Goal: Find specific page/section: Find specific page/section

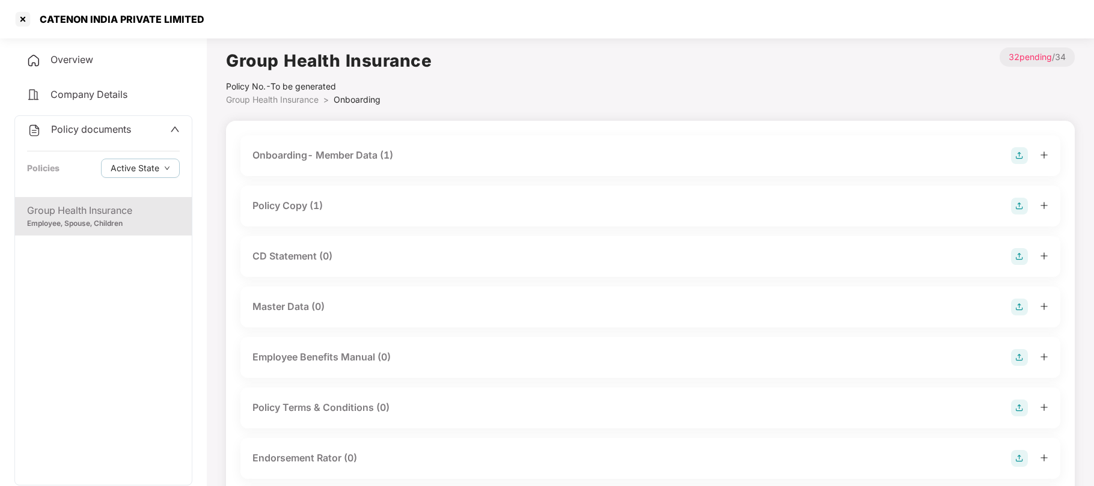
scroll to position [265, 0]
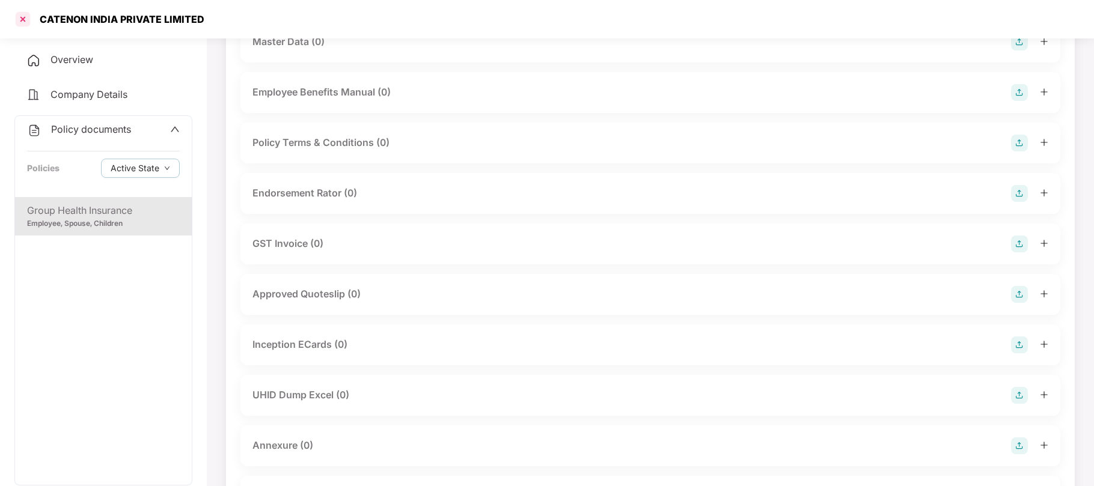
click at [22, 19] on div at bounding box center [22, 19] width 19 height 19
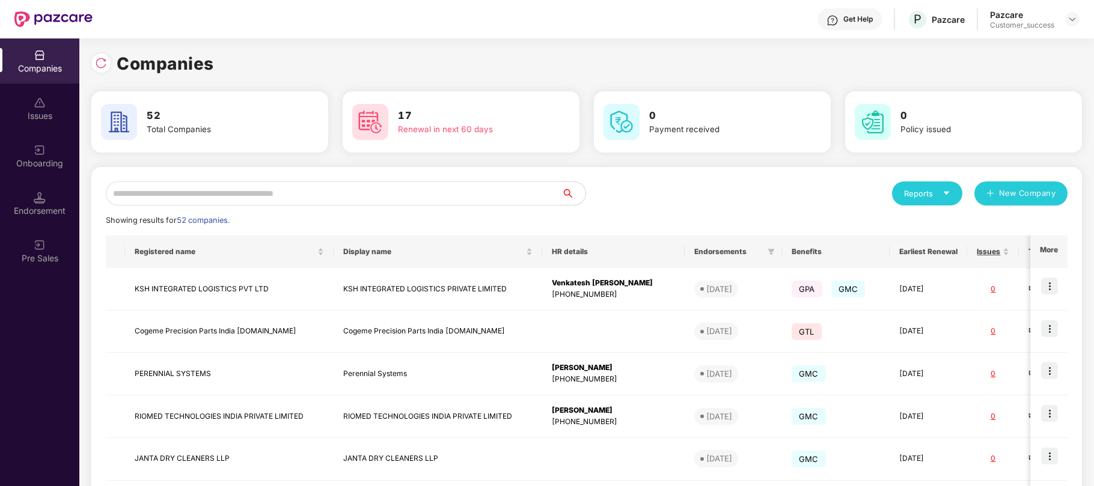
scroll to position [0, 0]
click at [311, 195] on input "text" at bounding box center [334, 194] width 456 height 24
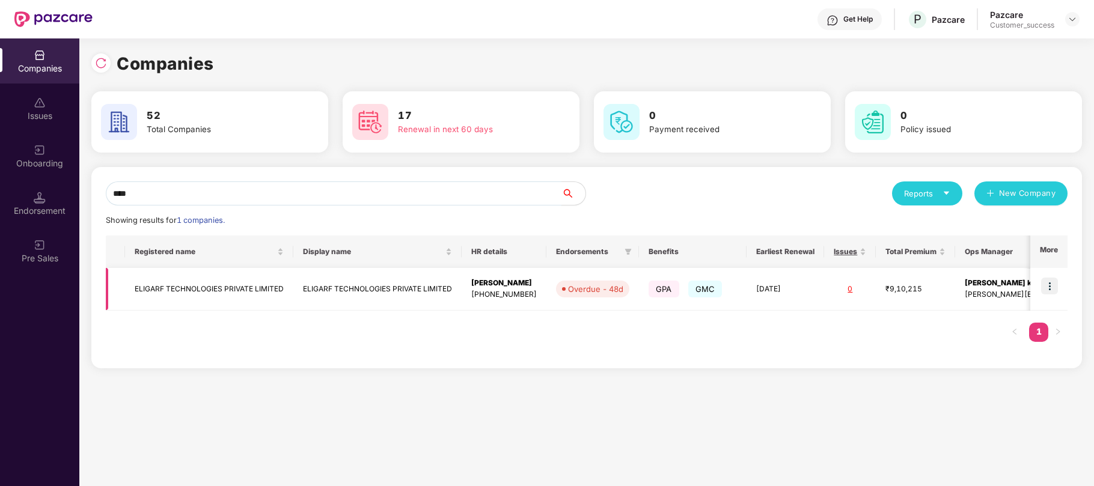
type input "****"
click at [680, 290] on span "GPA" at bounding box center [664, 289] width 31 height 17
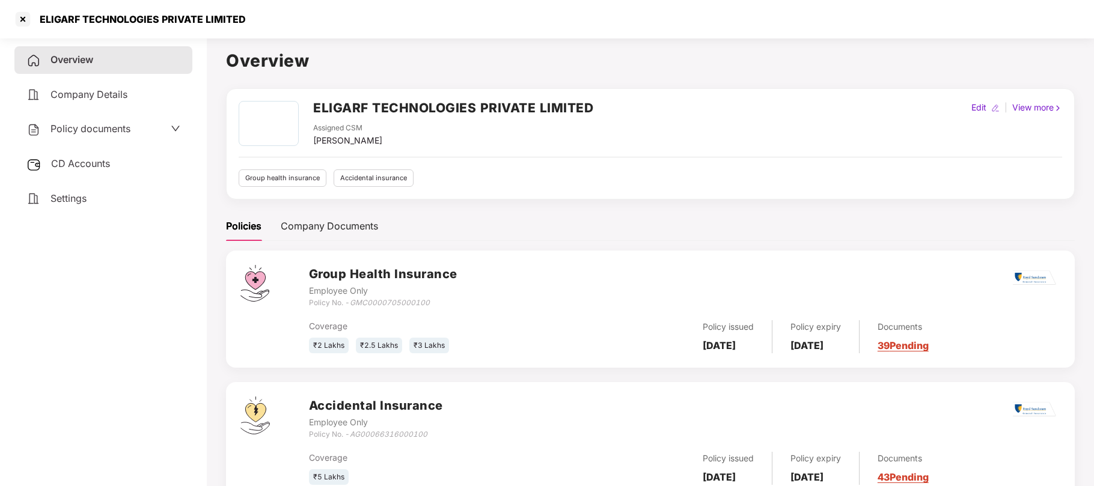
click at [140, 128] on div "Policy documents" at bounding box center [103, 129] width 154 height 16
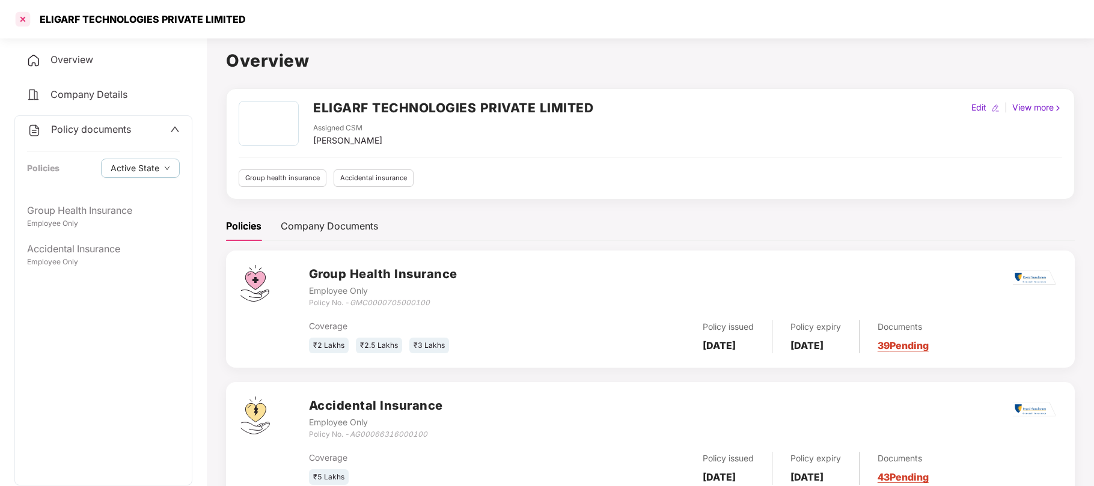
click at [22, 14] on div at bounding box center [22, 19] width 19 height 19
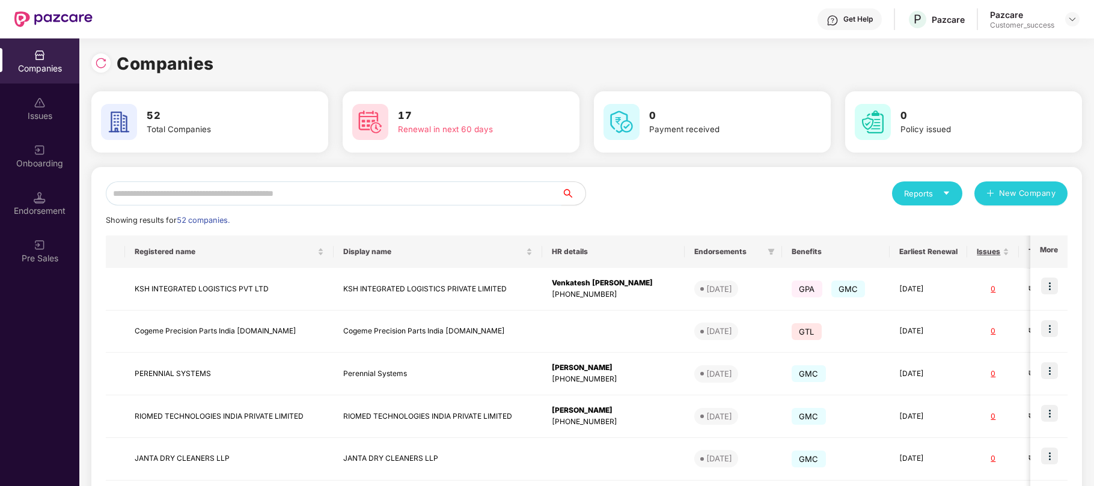
click at [287, 195] on input "text" at bounding box center [334, 194] width 456 height 24
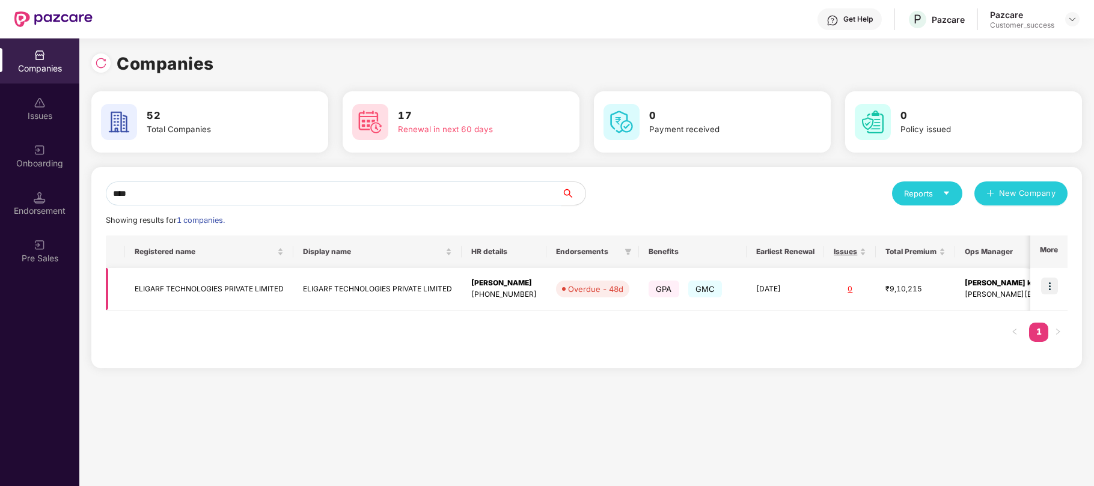
type input "****"
click at [1048, 280] on img at bounding box center [1050, 286] width 17 height 17
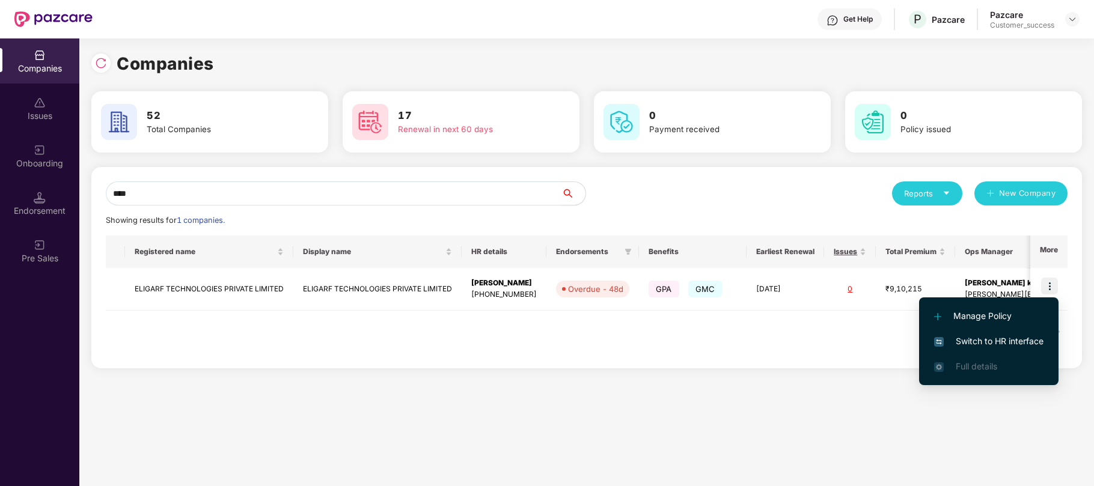
click at [980, 336] on span "Switch to HR interface" at bounding box center [988, 341] width 109 height 13
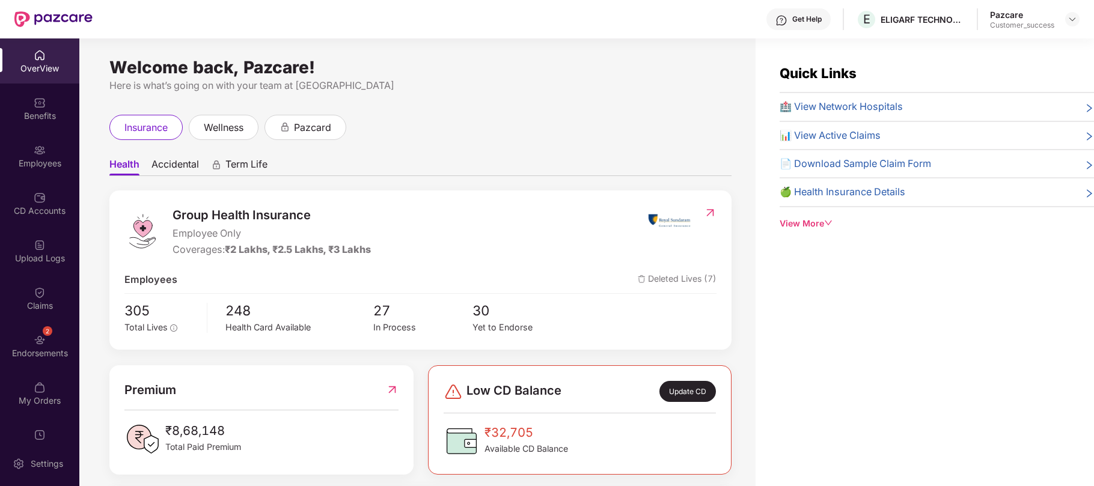
click at [38, 337] on img at bounding box center [40, 340] width 12 height 12
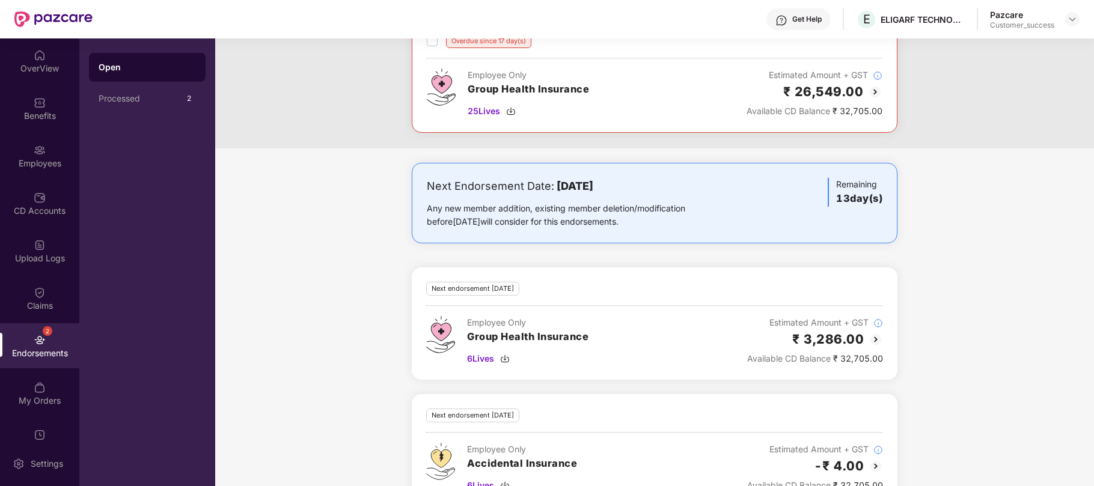
scroll to position [215, 0]
click at [34, 205] on div "CD Accounts" at bounding box center [39, 211] width 79 height 12
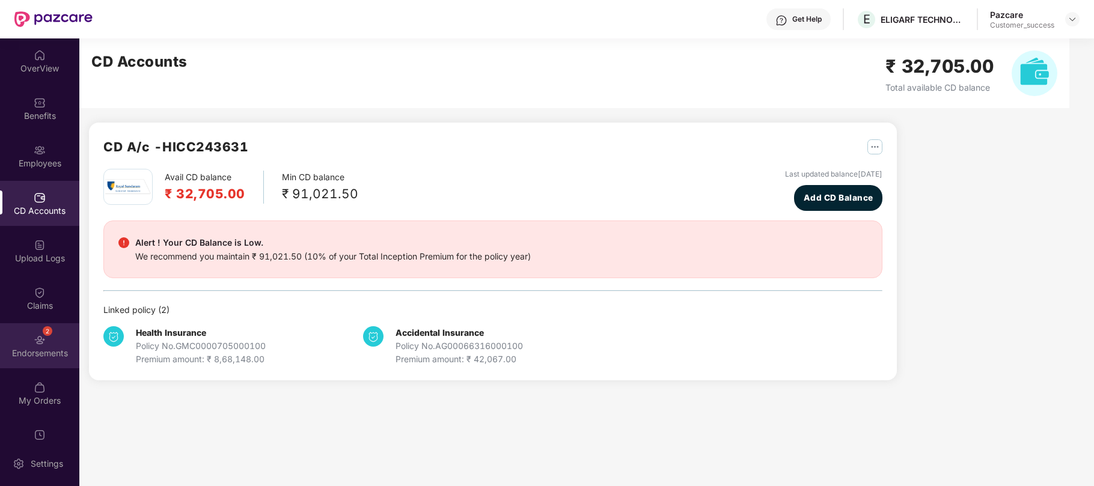
click at [43, 333] on div "2" at bounding box center [48, 332] width 10 height 10
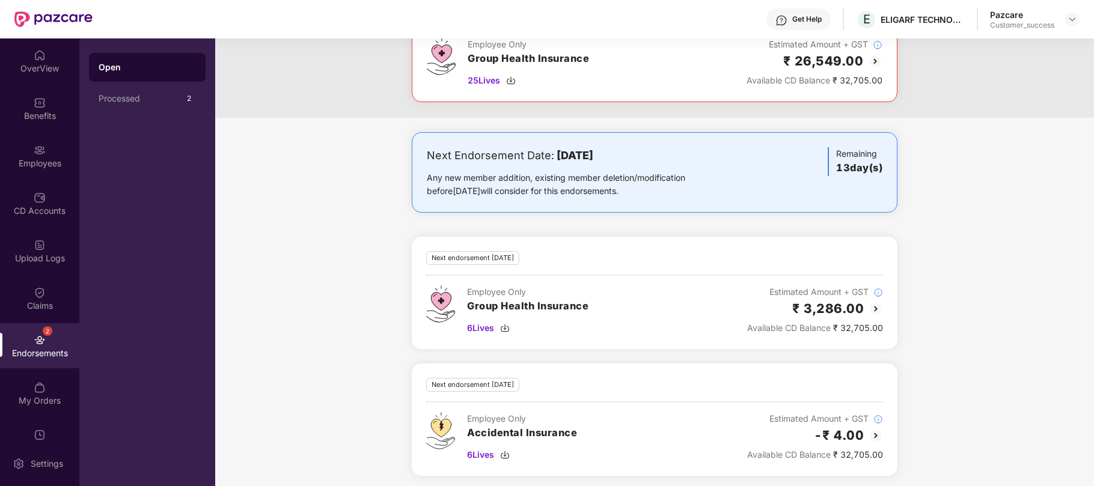
scroll to position [255, 0]
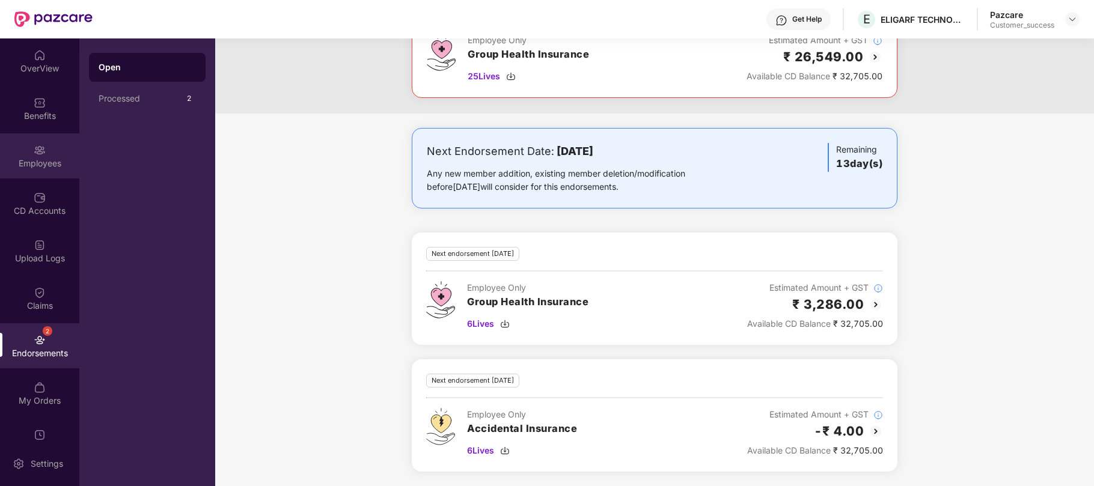
click at [25, 152] on div "Employees" at bounding box center [39, 155] width 79 height 45
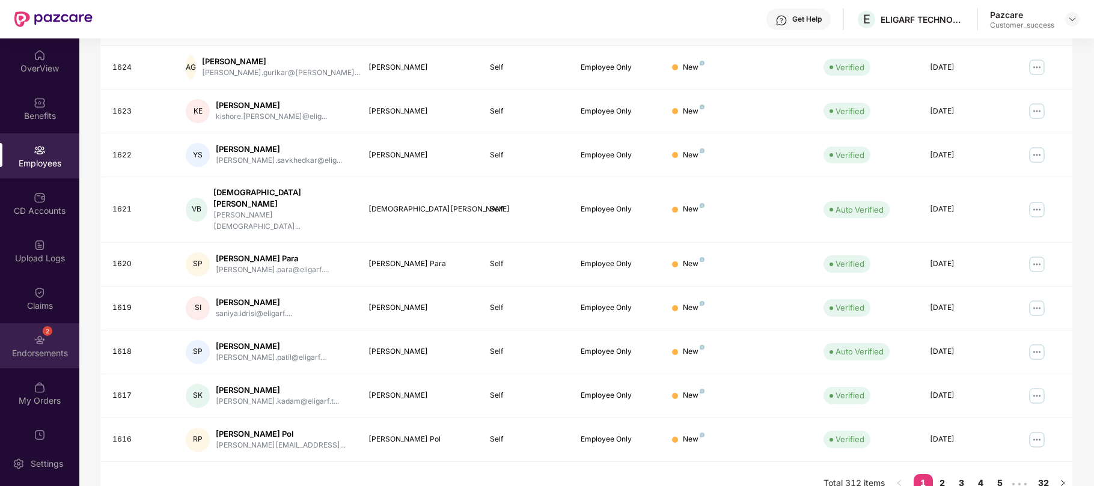
click at [30, 343] on div "2 Endorsements" at bounding box center [39, 346] width 79 height 45
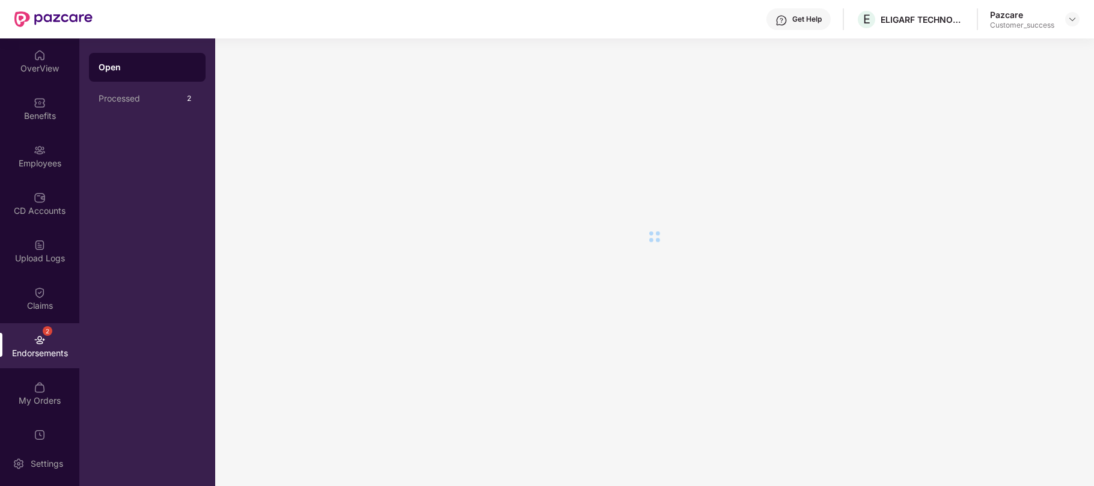
scroll to position [0, 0]
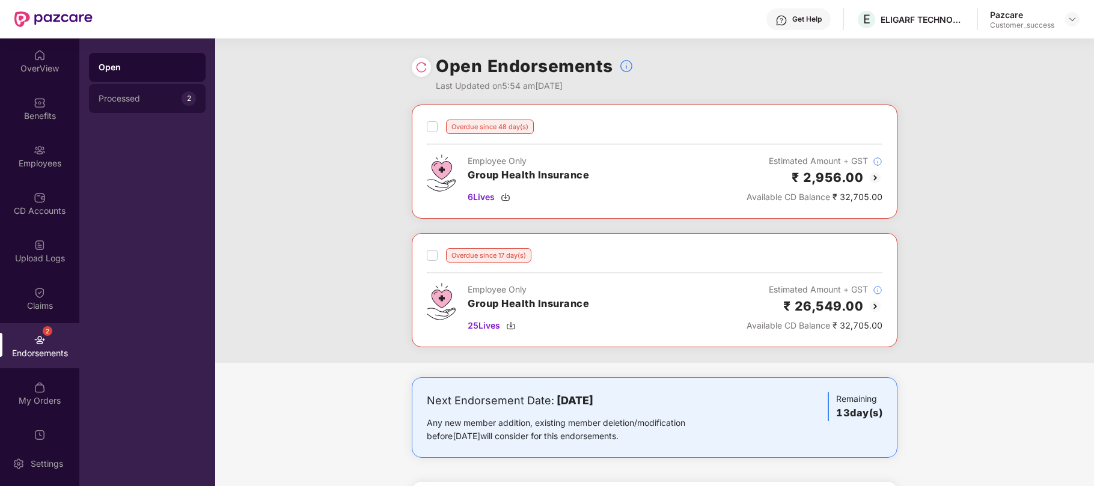
click at [143, 99] on div "Processed" at bounding box center [140, 99] width 83 height 10
